Goal: Task Accomplishment & Management: Use online tool/utility

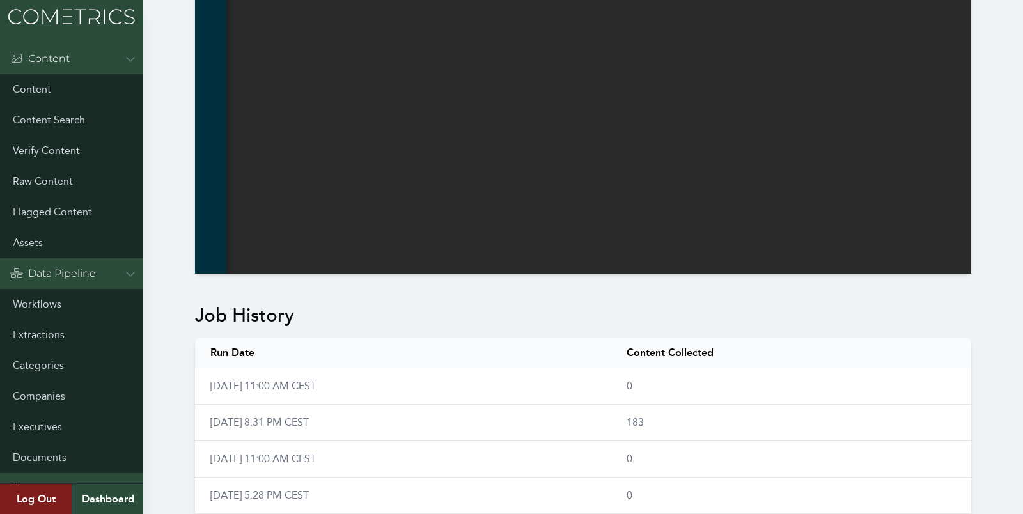
scroll to position [0, 18]
click at [984, 157] on div "Workflow - LinkedIn- Works Disabled Once a day (9am) LinkedIn Archive ESG Theme…" at bounding box center [583, 282] width 806 height 1711
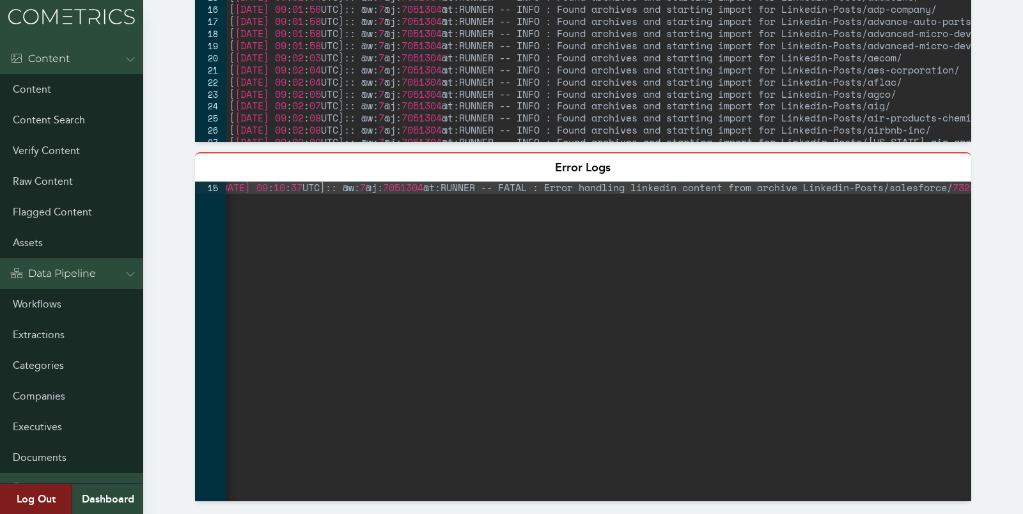
scroll to position [0, 0]
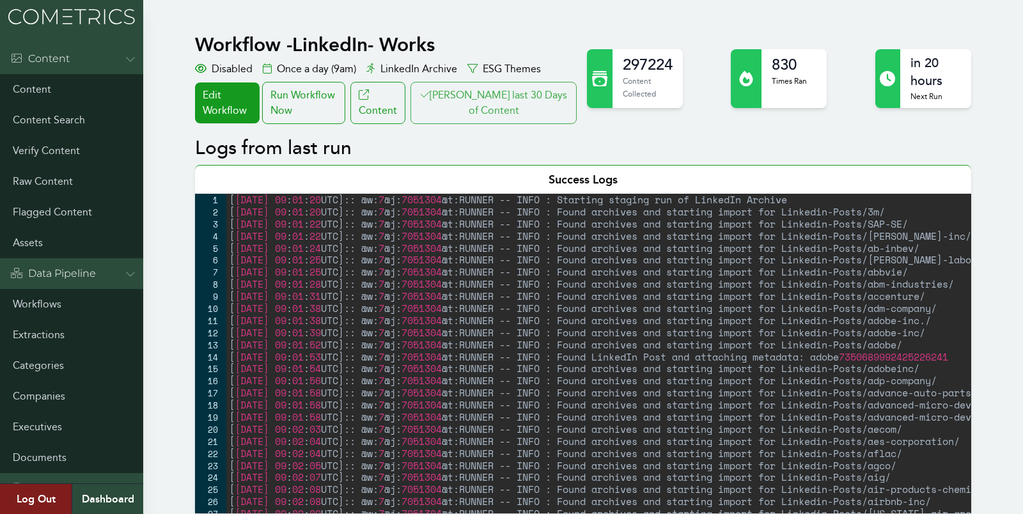
click at [479, 104] on button "[PERSON_NAME] last 30 Days of Content" at bounding box center [493, 103] width 166 height 42
